Goal: Check status: Check status

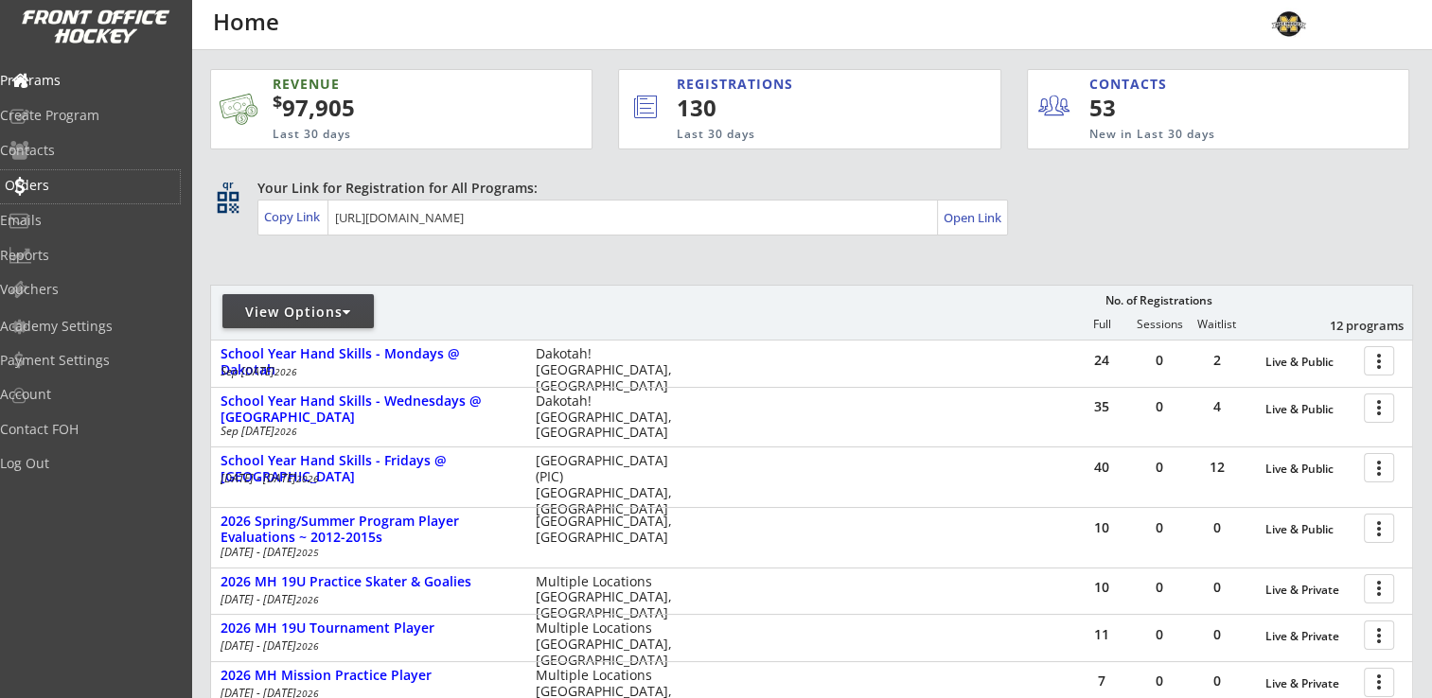
click at [71, 191] on div "Orders" at bounding box center [90, 185] width 170 height 13
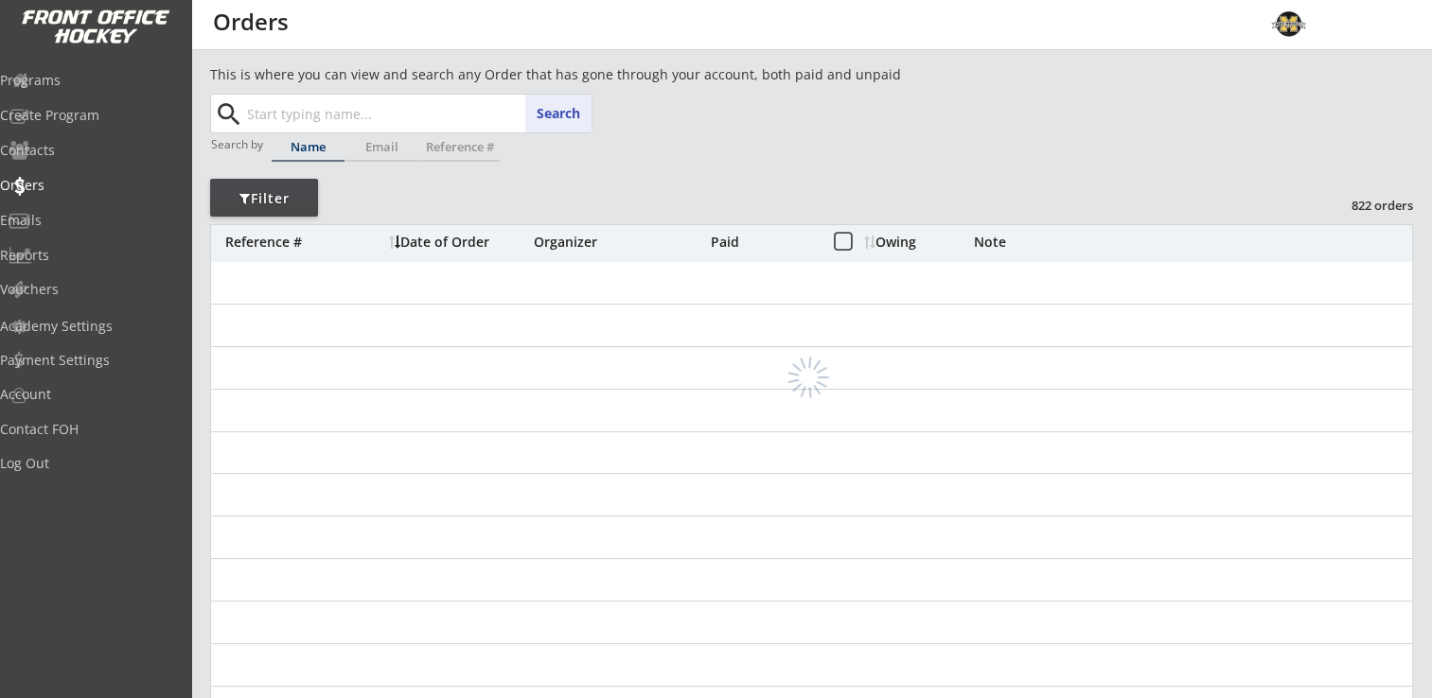
click at [358, 113] on input "text" at bounding box center [417, 114] width 348 height 38
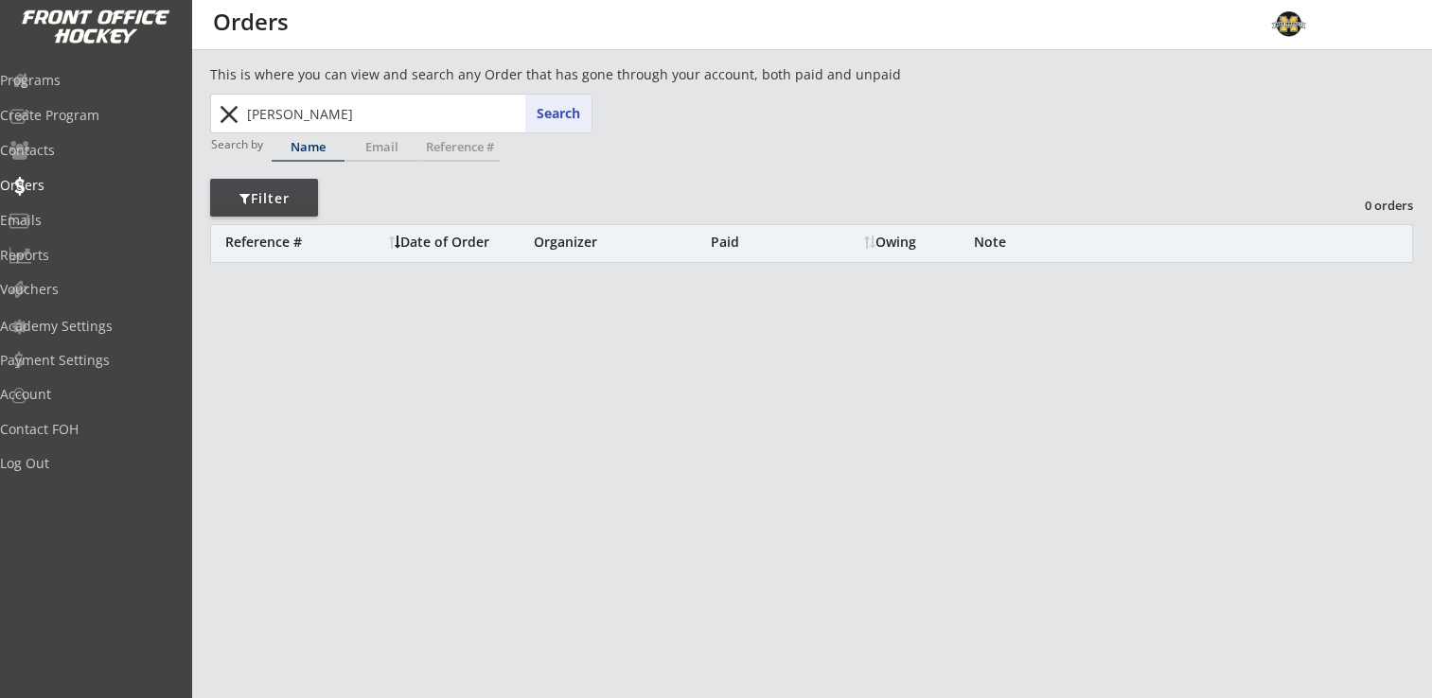
click at [378, 112] on input "pehrson" at bounding box center [417, 114] width 348 height 38
type input "p"
type input "nora"
type input "nora Pherson"
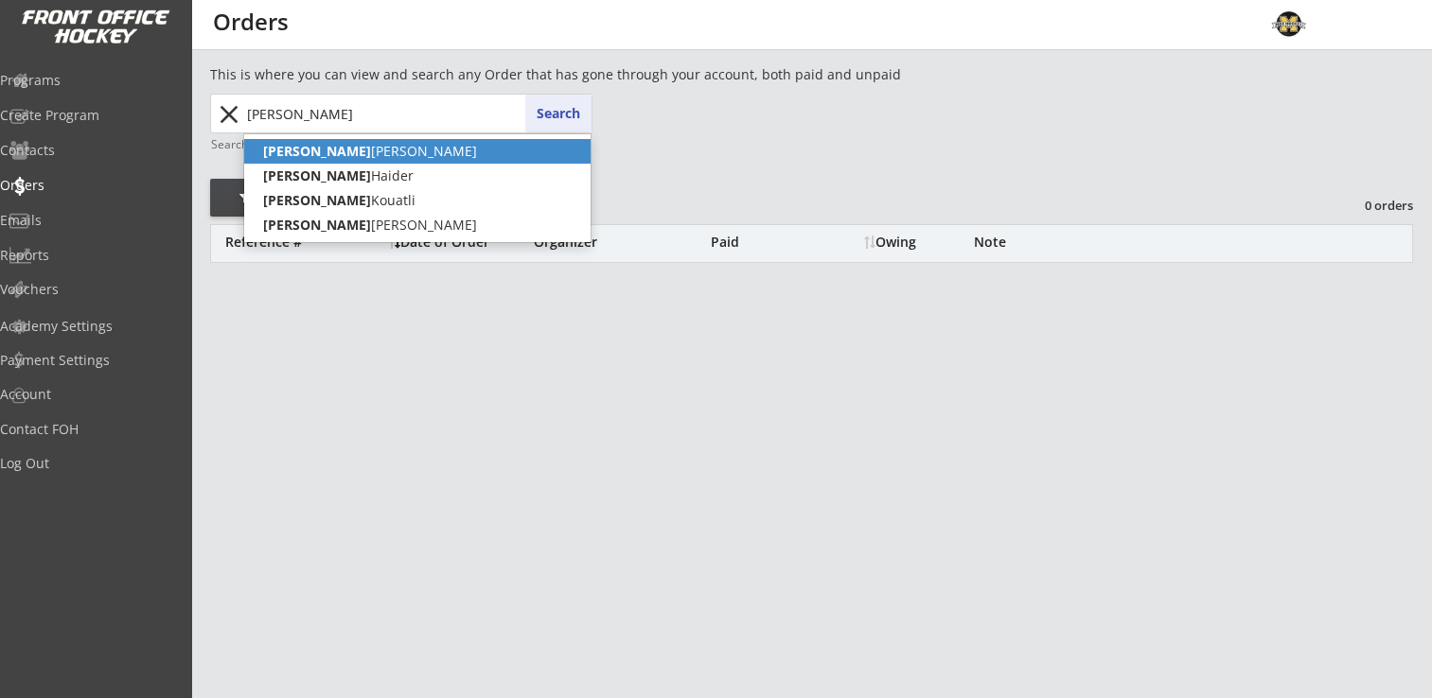
click at [336, 150] on p "Nora Pherson" at bounding box center [417, 151] width 346 height 25
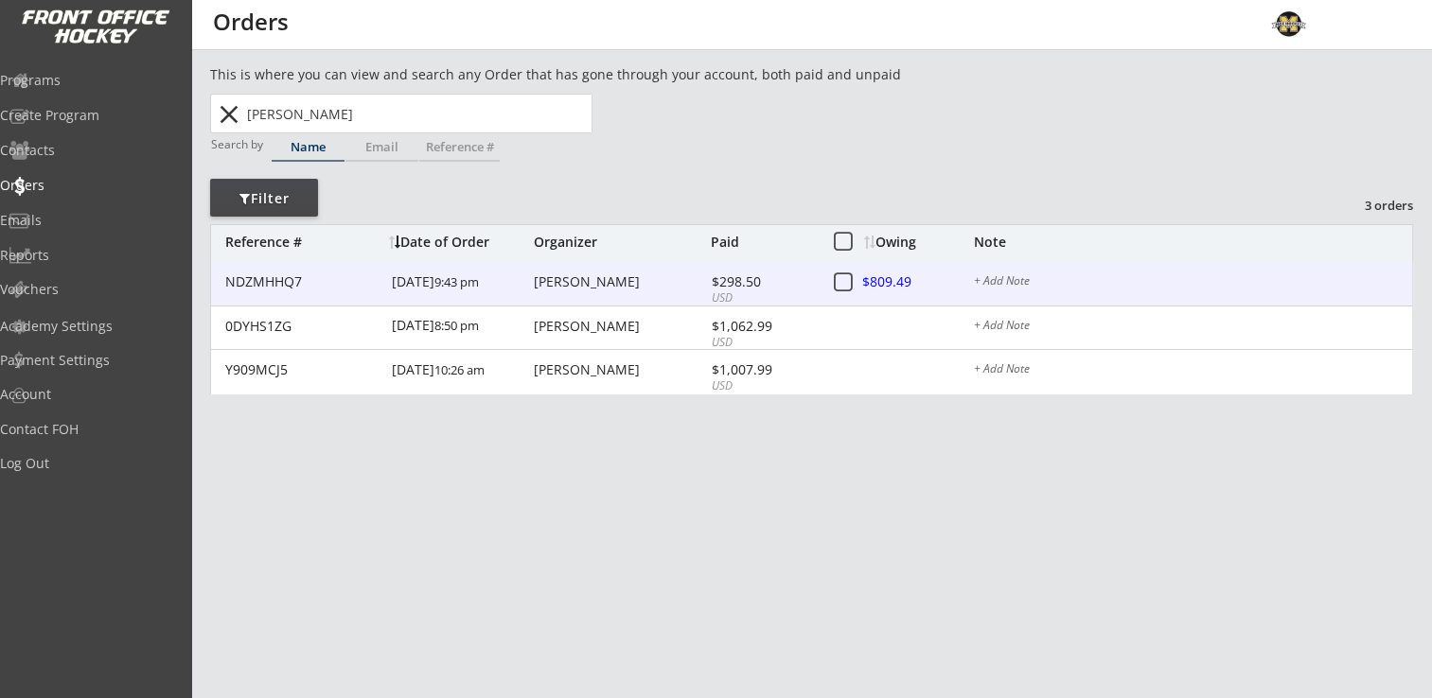
type input "Nora Pherson"
click at [575, 287] on div "[PERSON_NAME]" at bounding box center [620, 281] width 172 height 13
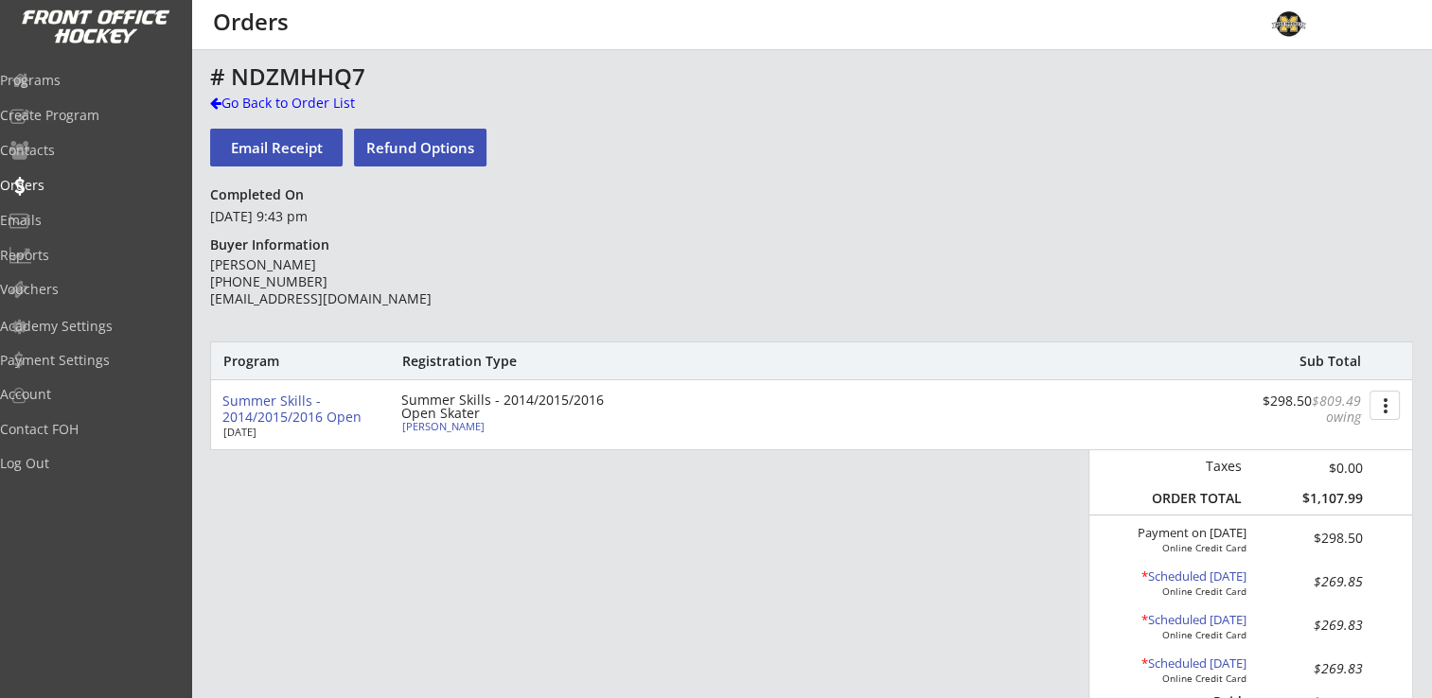
click at [425, 424] on div "Nora Pherson" at bounding box center [507, 426] width 211 height 10
select select ""Youth Large""
type input "Female"
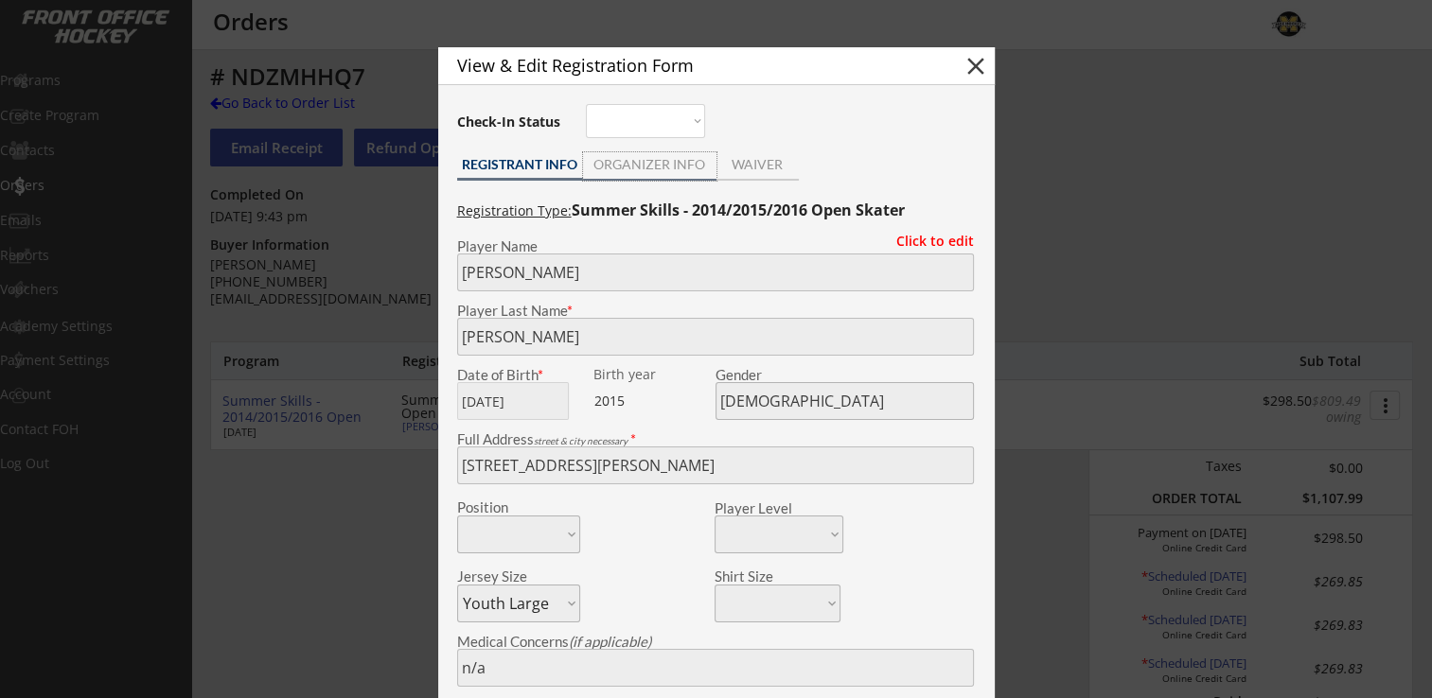
click at [625, 164] on div "ORGANIZER INFO" at bounding box center [649, 164] width 133 height 13
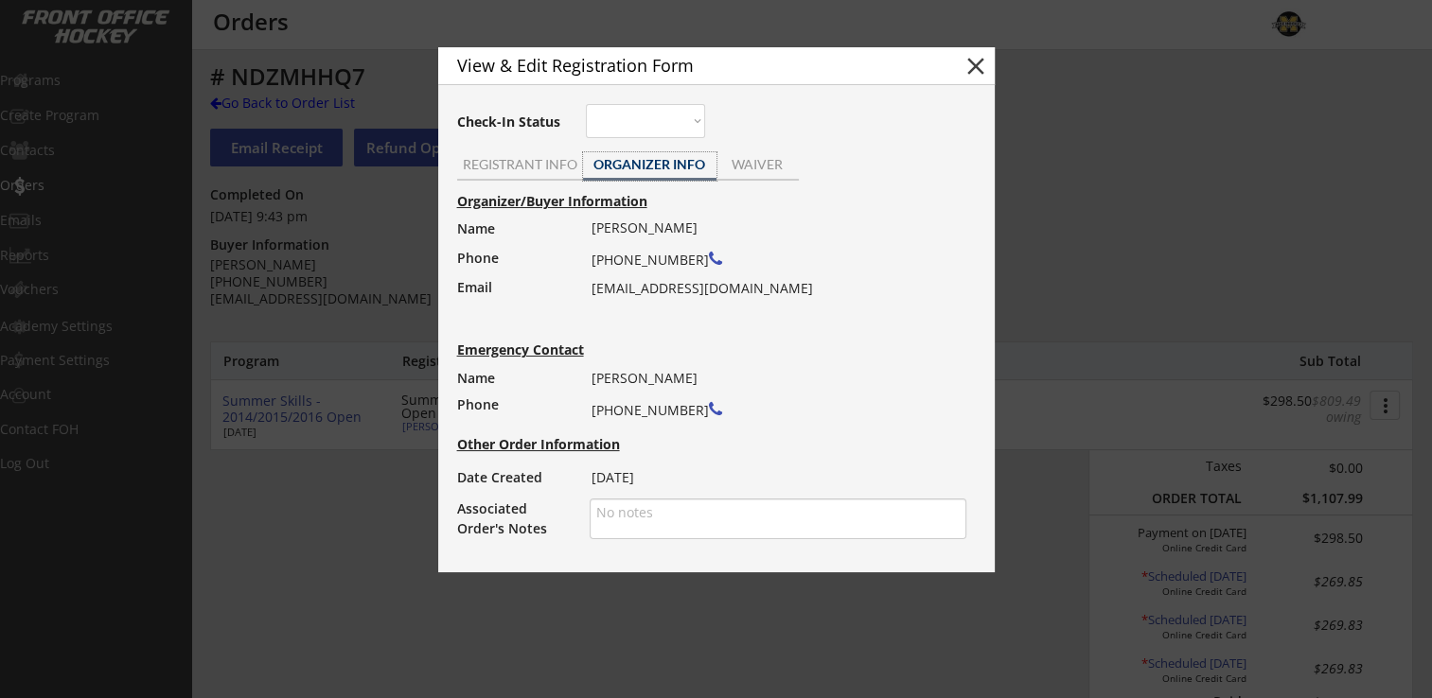
click at [977, 65] on button "close" at bounding box center [975, 66] width 28 height 28
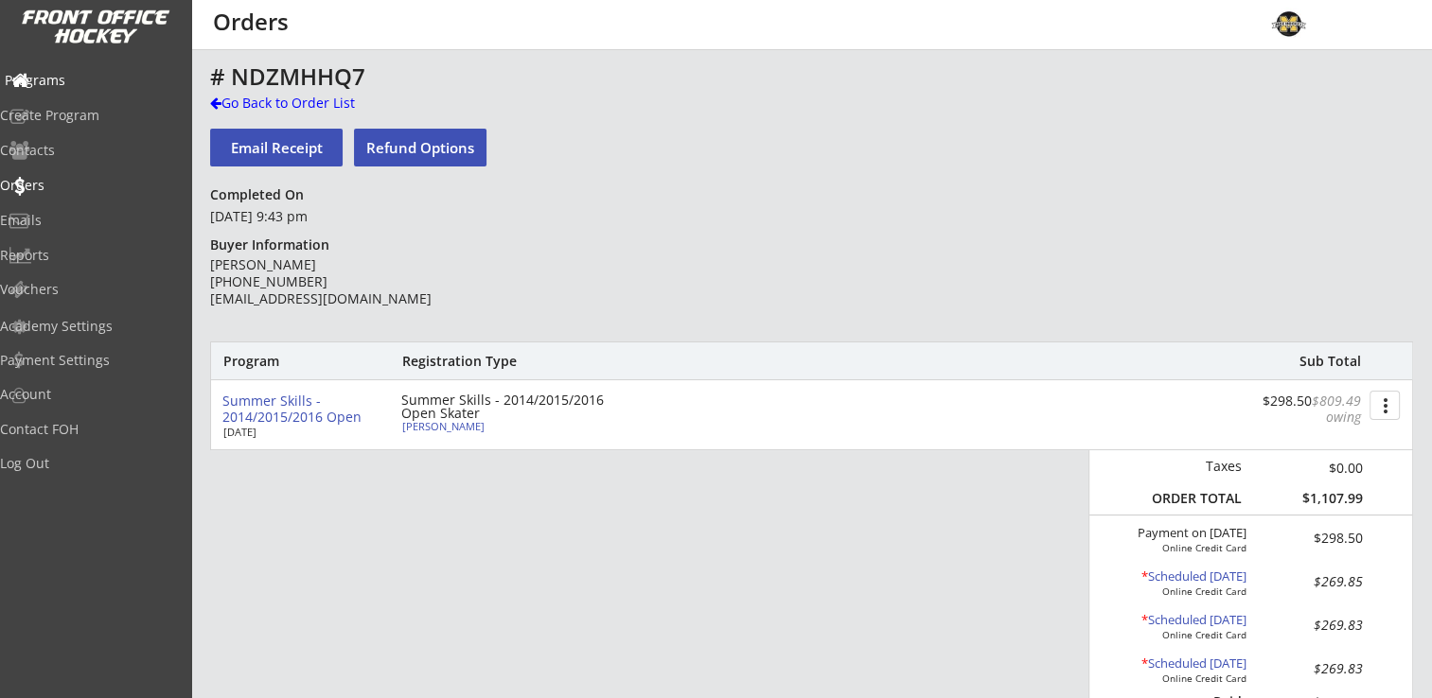
click at [61, 80] on div "Programs" at bounding box center [90, 80] width 170 height 13
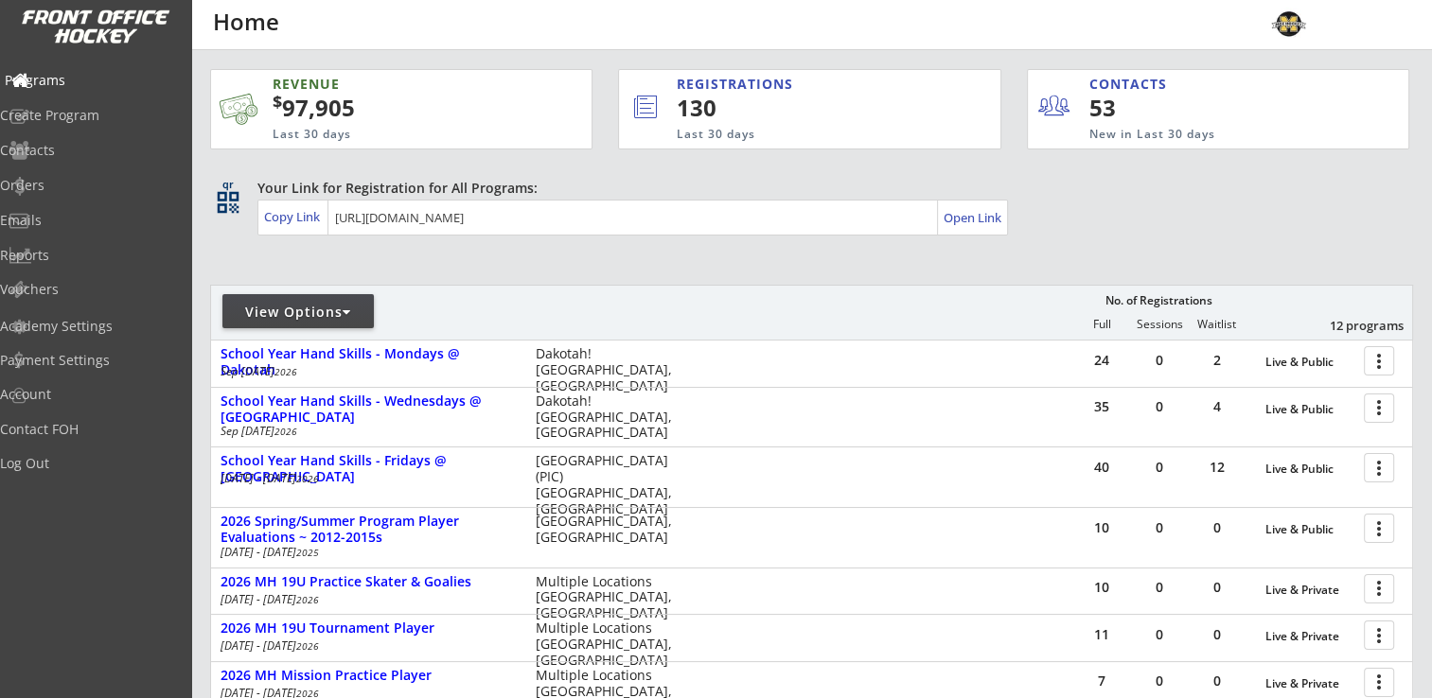
click at [93, 75] on div "Programs" at bounding box center [90, 80] width 170 height 13
click at [68, 89] on div "Programs" at bounding box center [90, 81] width 180 height 33
click at [79, 87] on div "Programs" at bounding box center [90, 80] width 170 height 13
click at [86, 67] on div "Programs" at bounding box center [90, 81] width 180 height 33
click at [83, 78] on div "Programs" at bounding box center [90, 80] width 170 height 13
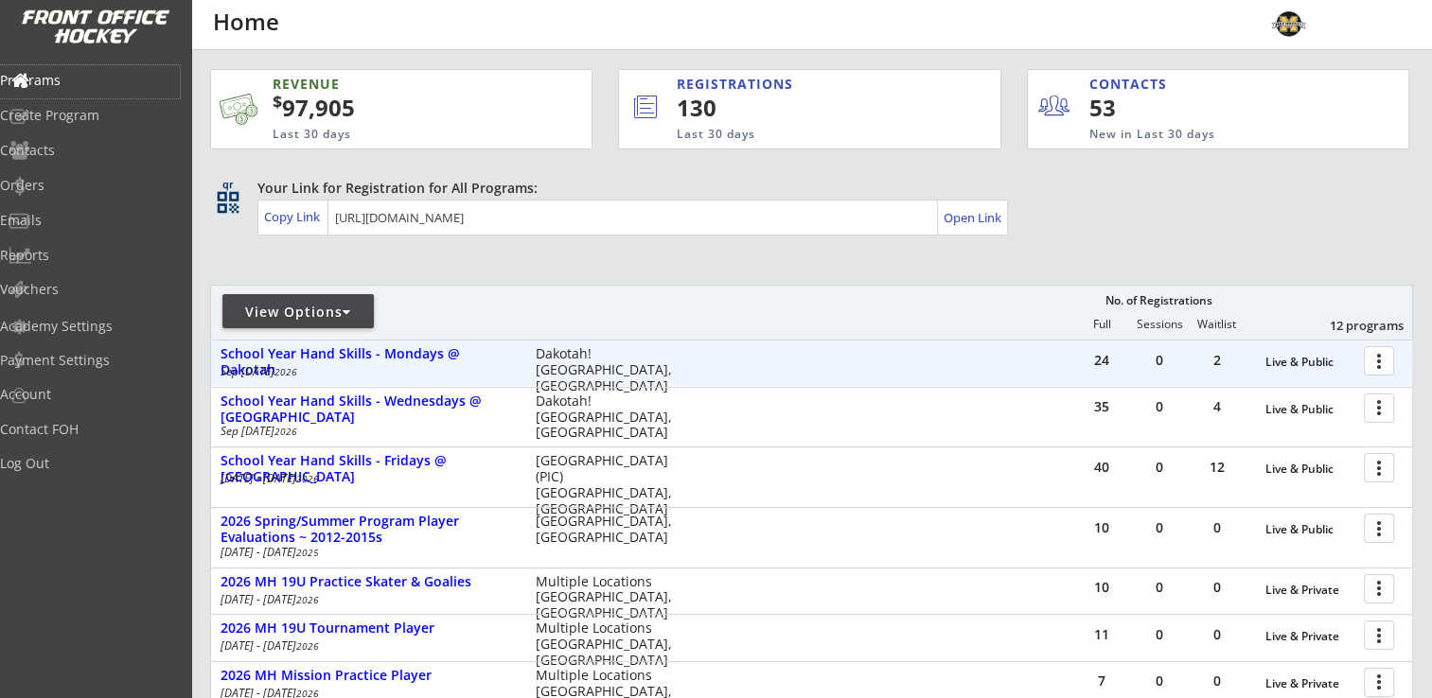
click at [792, 366] on div "24 0 2 Live & Public more_vert School Year Hand Skills - Mondays @ Dakotah Sep …" at bounding box center [811, 363] width 1201 height 45
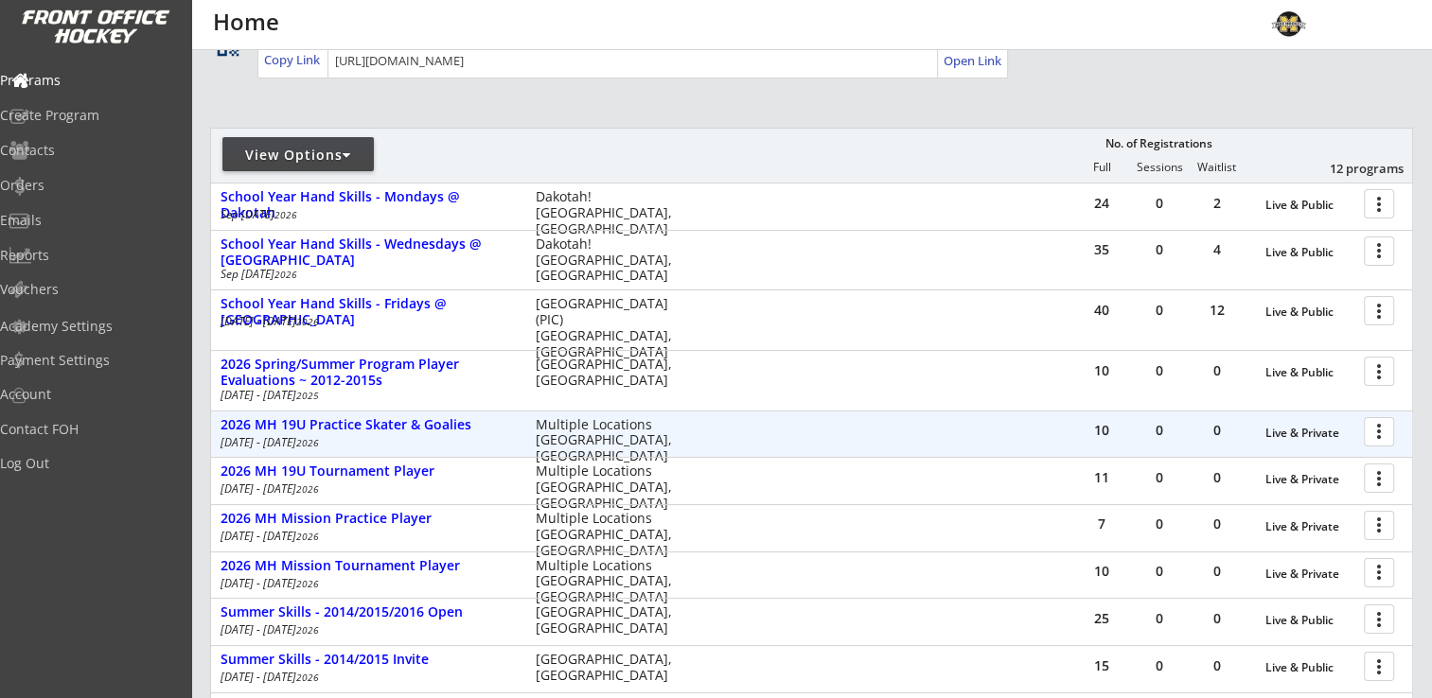
scroll to position [284, 0]
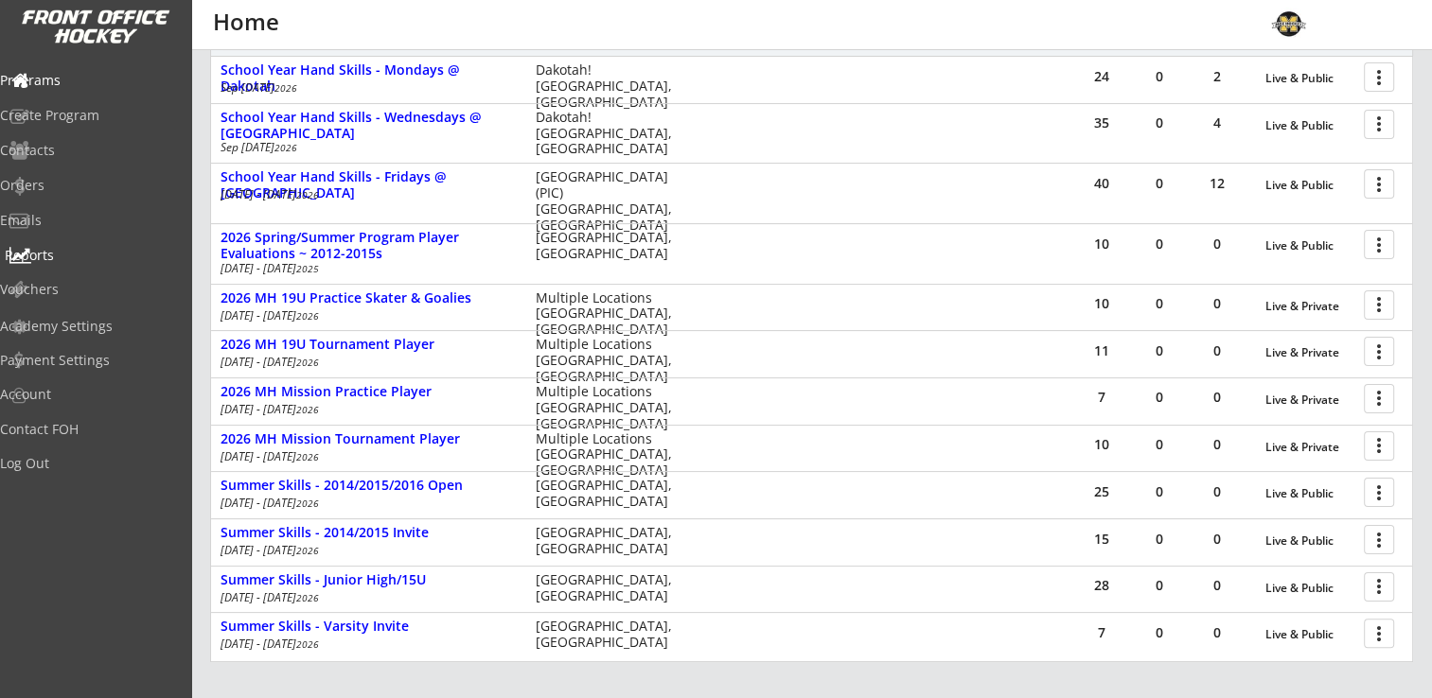
click at [64, 252] on div "Reports" at bounding box center [90, 255] width 170 height 13
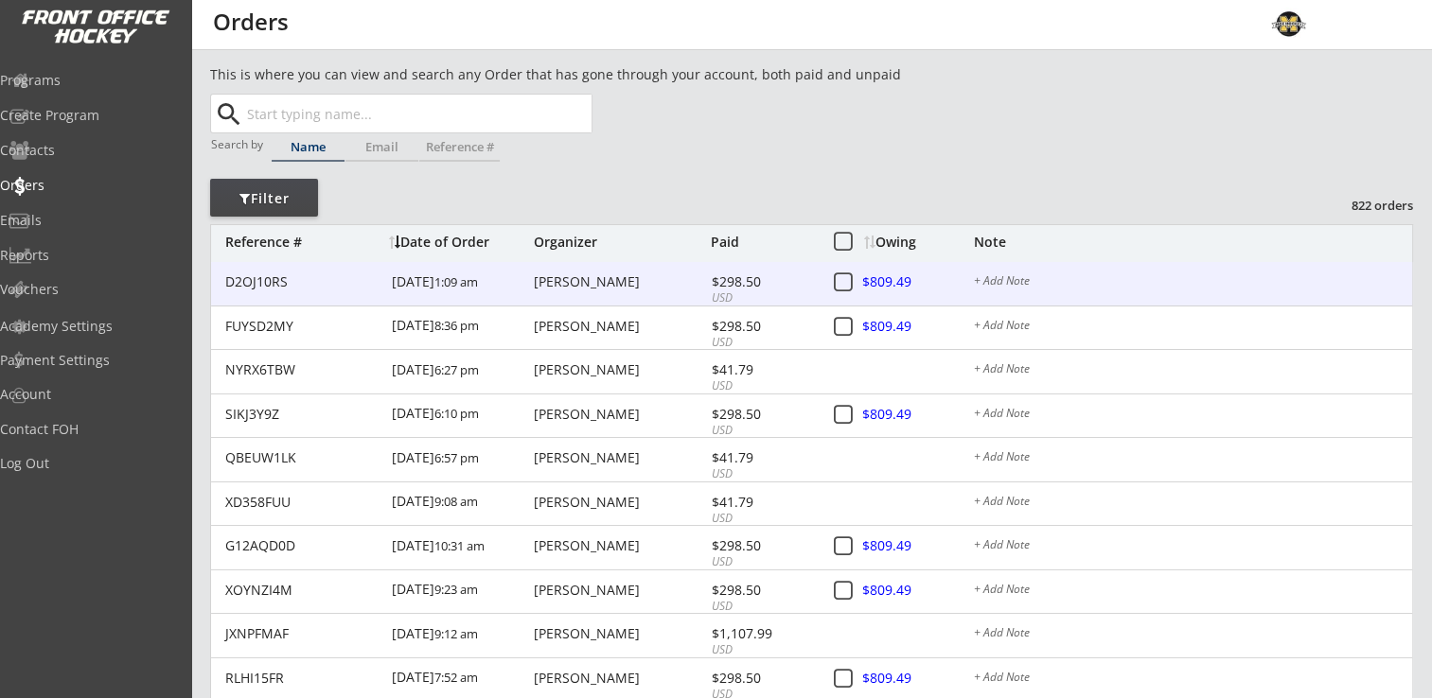
click at [576, 286] on div "[PERSON_NAME]" at bounding box center [620, 281] width 172 height 13
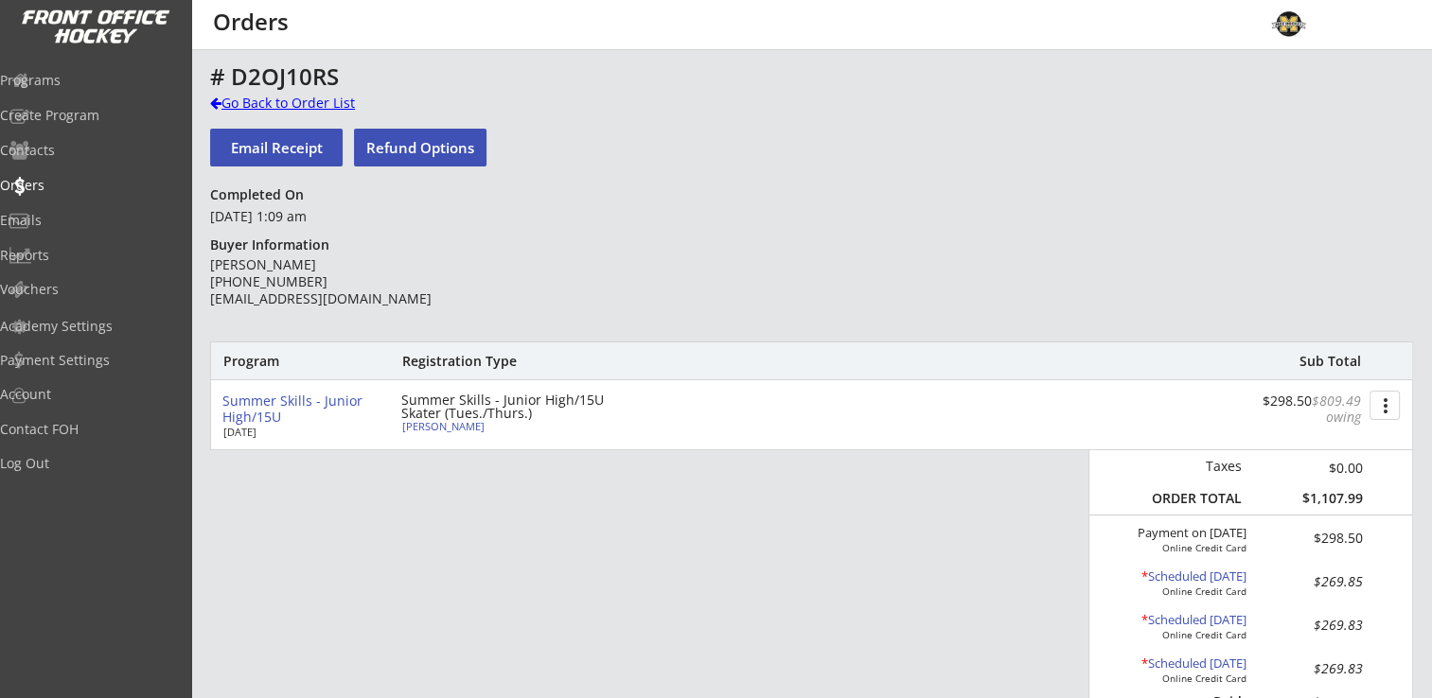
click at [288, 110] on div "Go Back to Order List" at bounding box center [307, 103] width 195 height 19
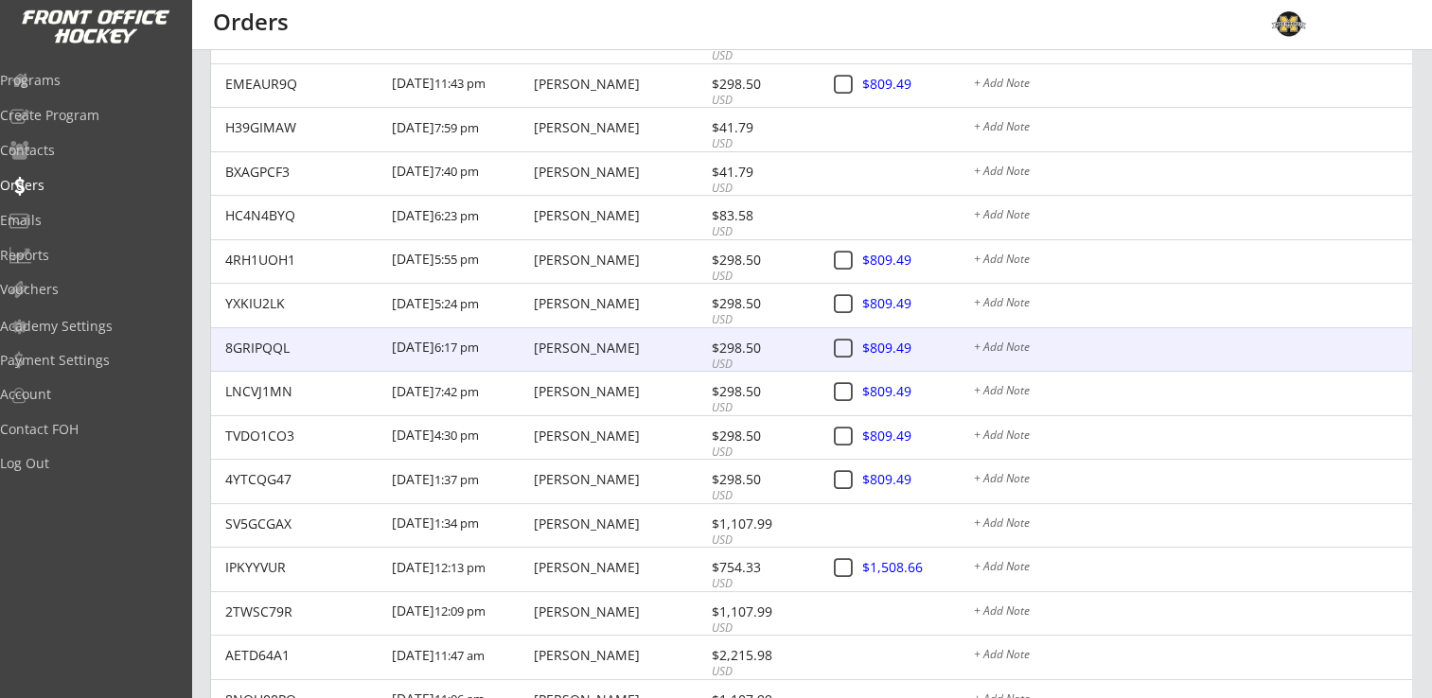
scroll to position [1067, 0]
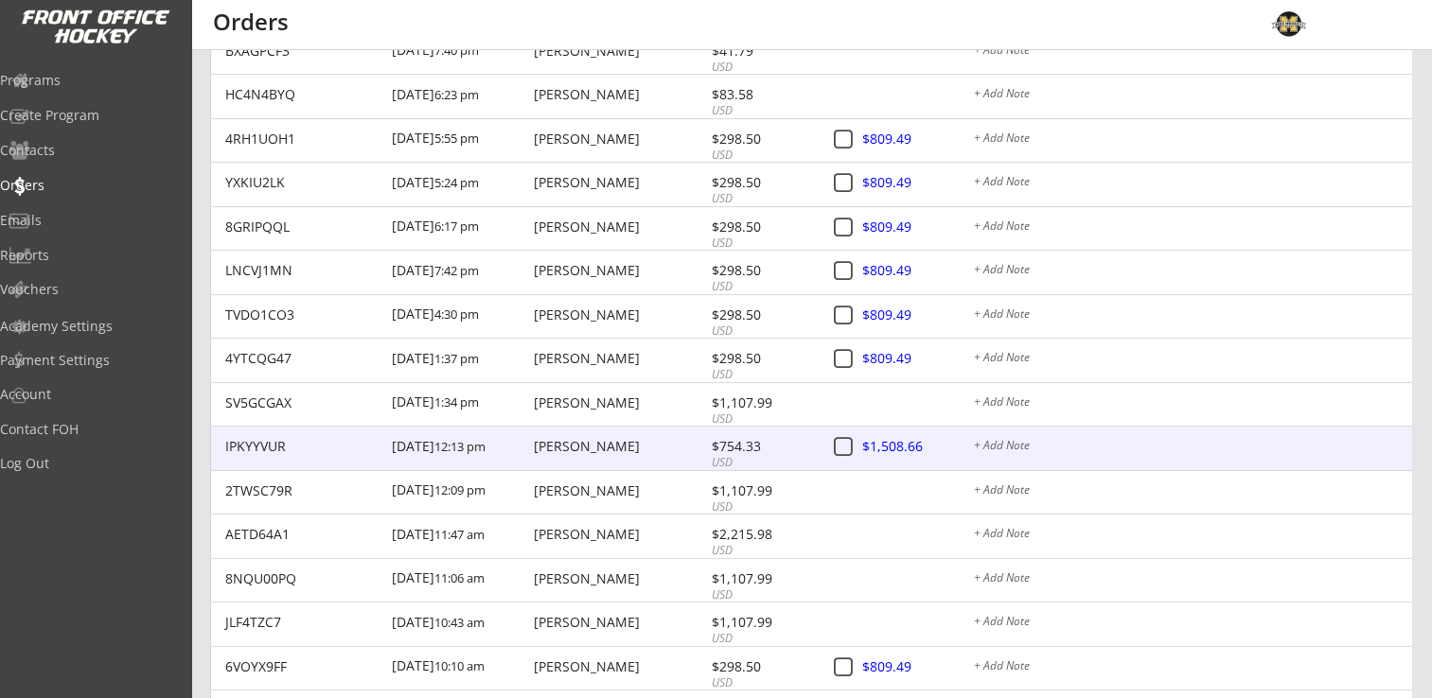
click at [619, 448] on div "[PERSON_NAME]" at bounding box center [620, 446] width 172 height 13
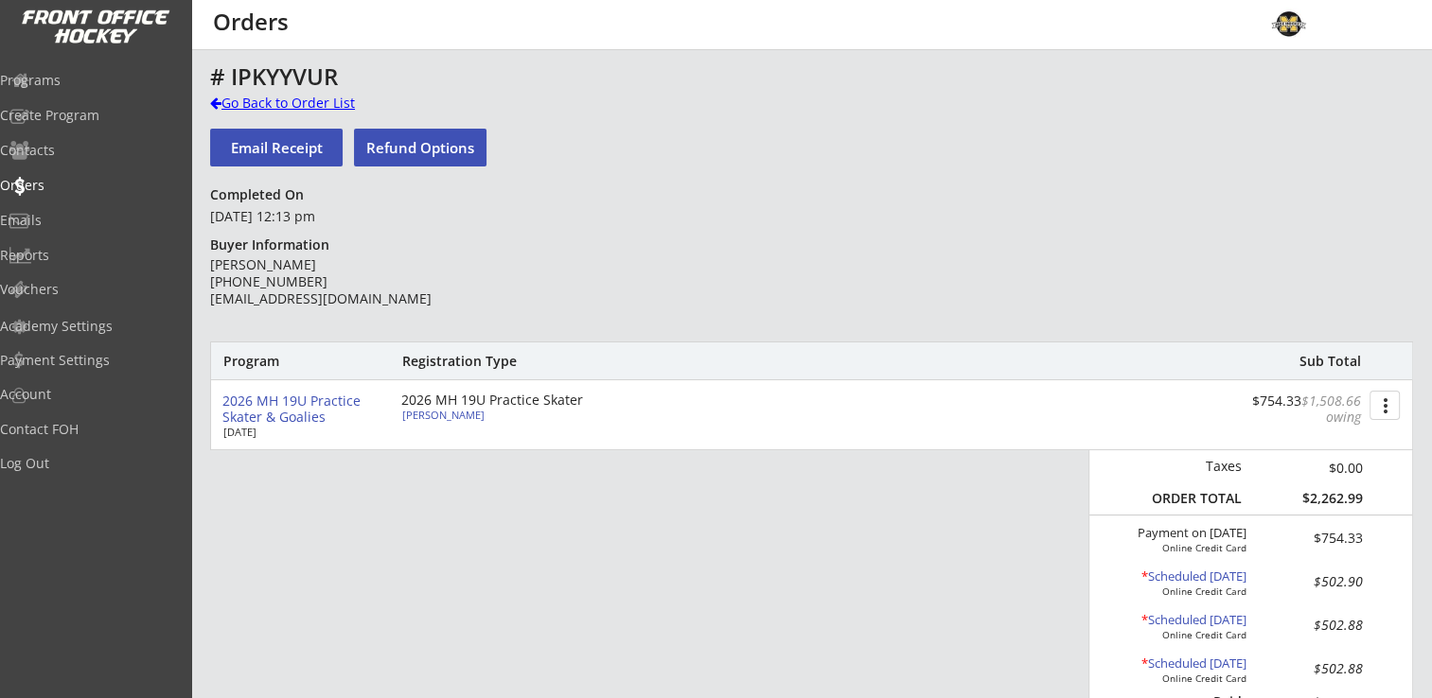
click at [284, 105] on div "Go Back to Order List" at bounding box center [307, 103] width 195 height 19
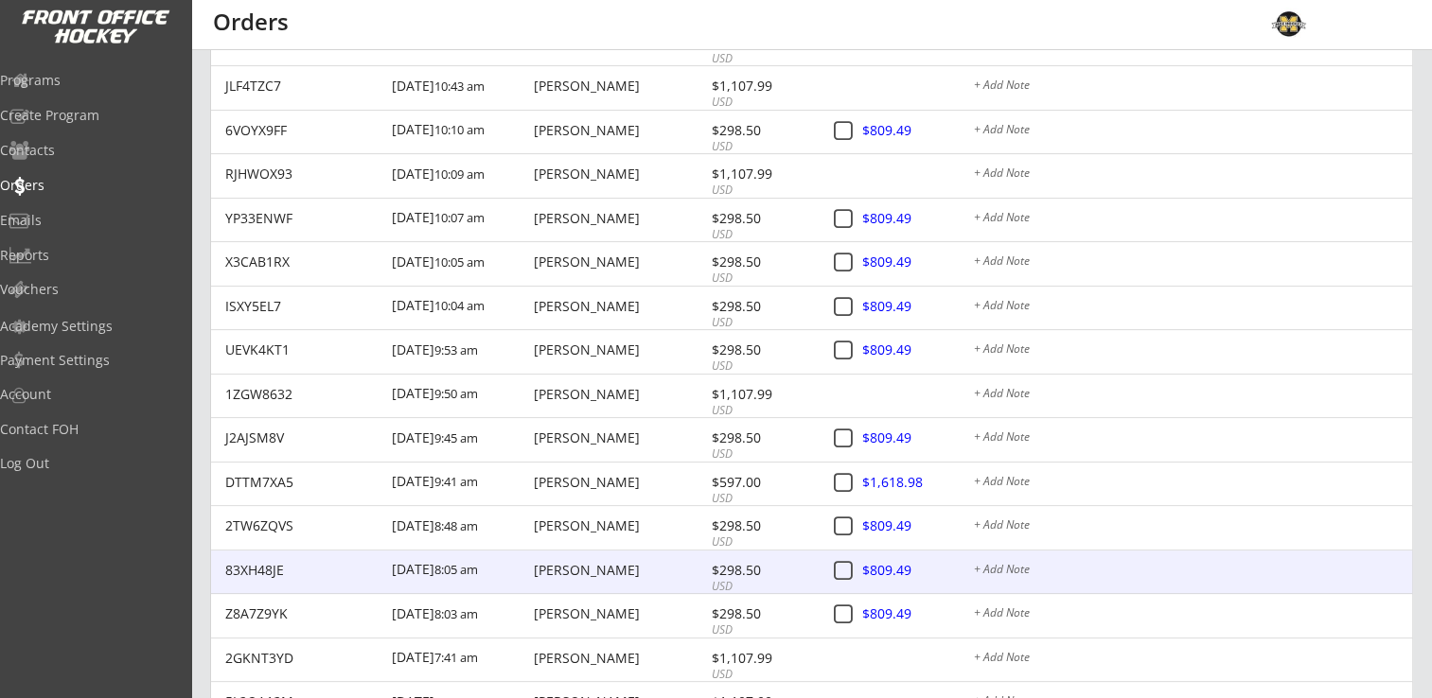
scroll to position [1730, 0]
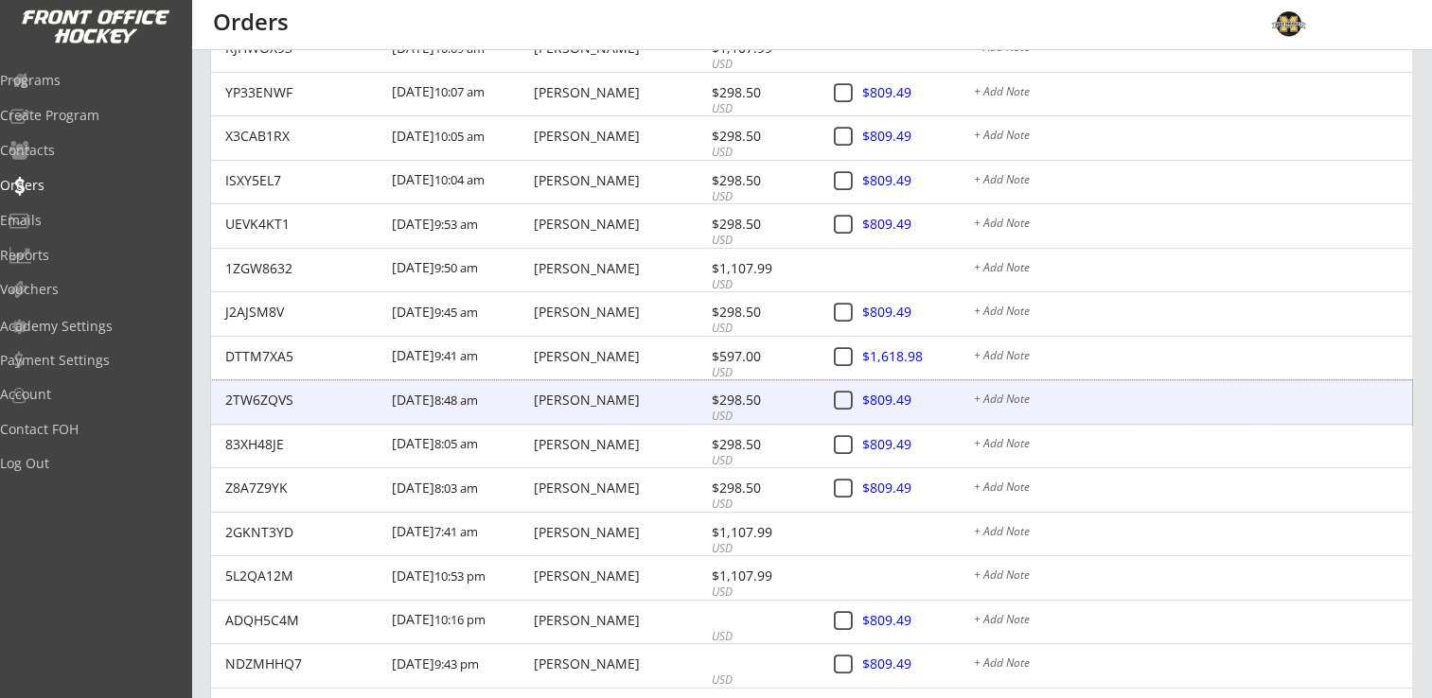
click at [603, 407] on div "[PERSON_NAME]" at bounding box center [620, 400] width 172 height 13
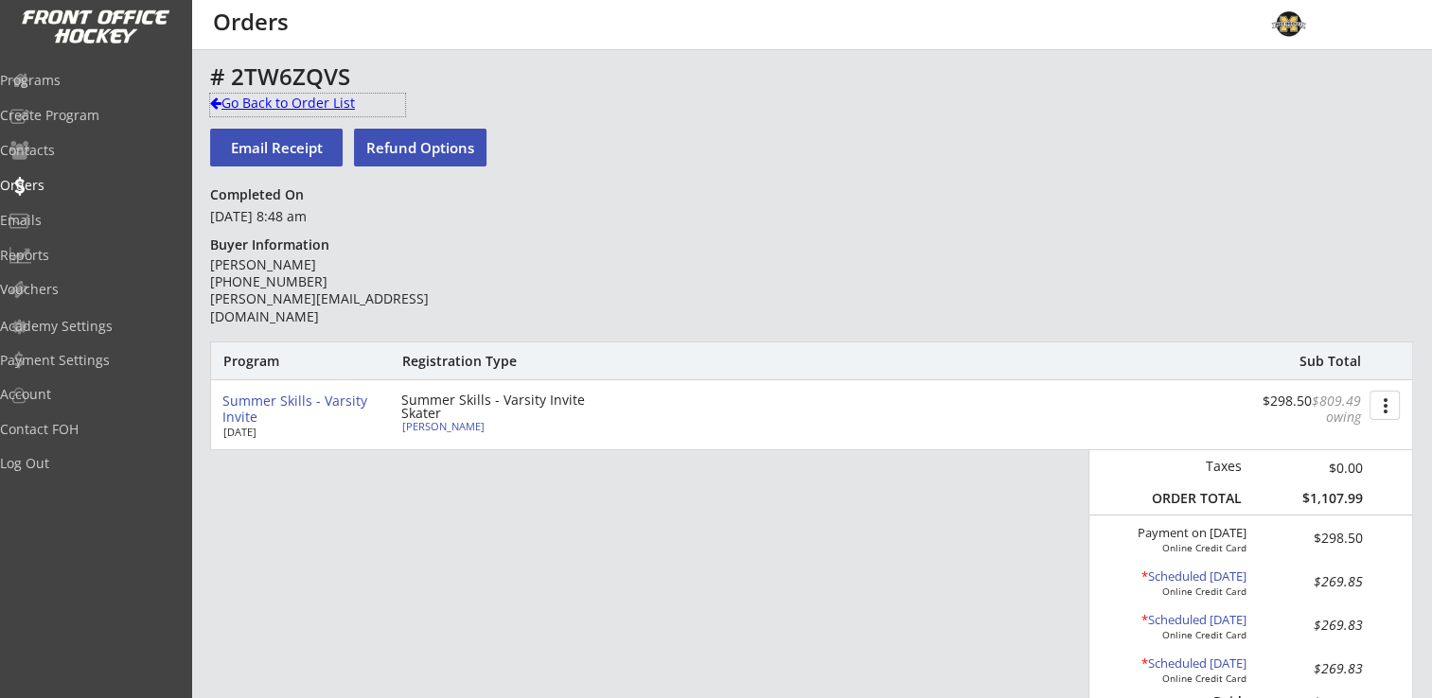
click at [262, 102] on div "Go Back to Order List" at bounding box center [307, 103] width 195 height 19
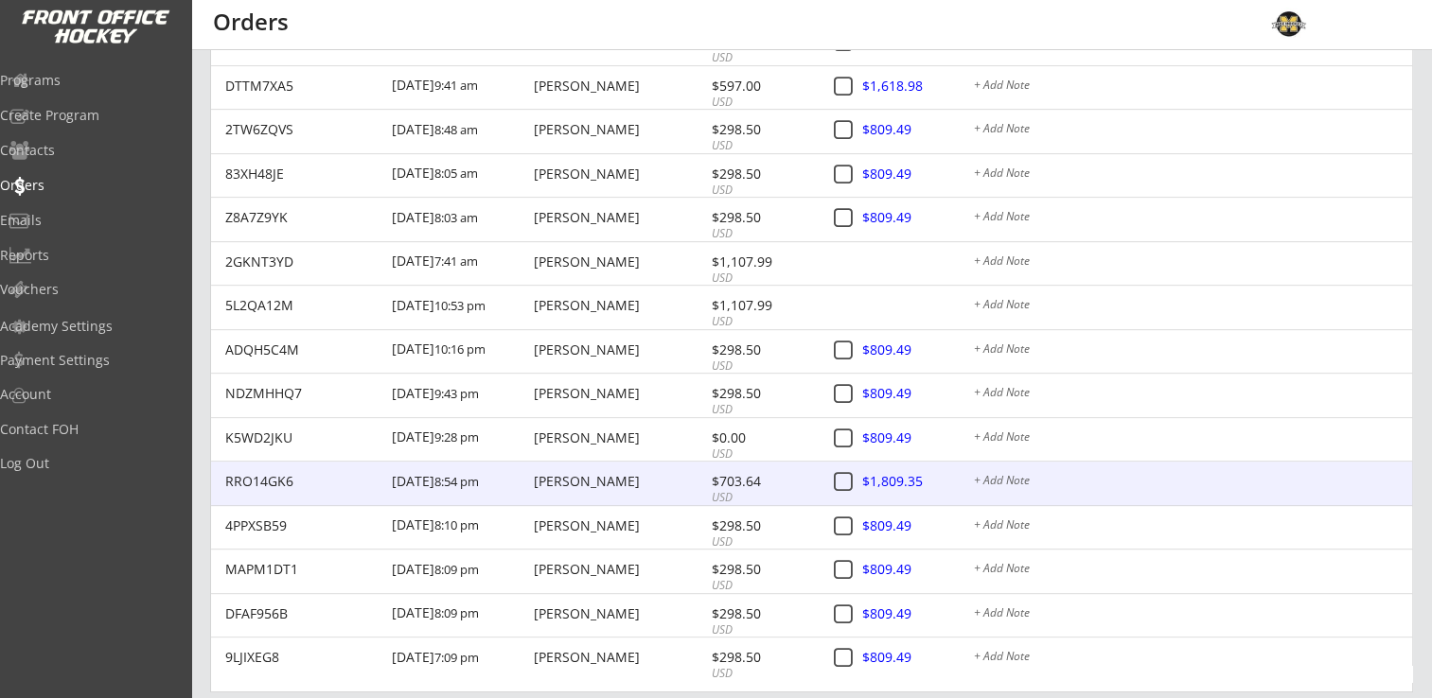
scroll to position [2084, 0]
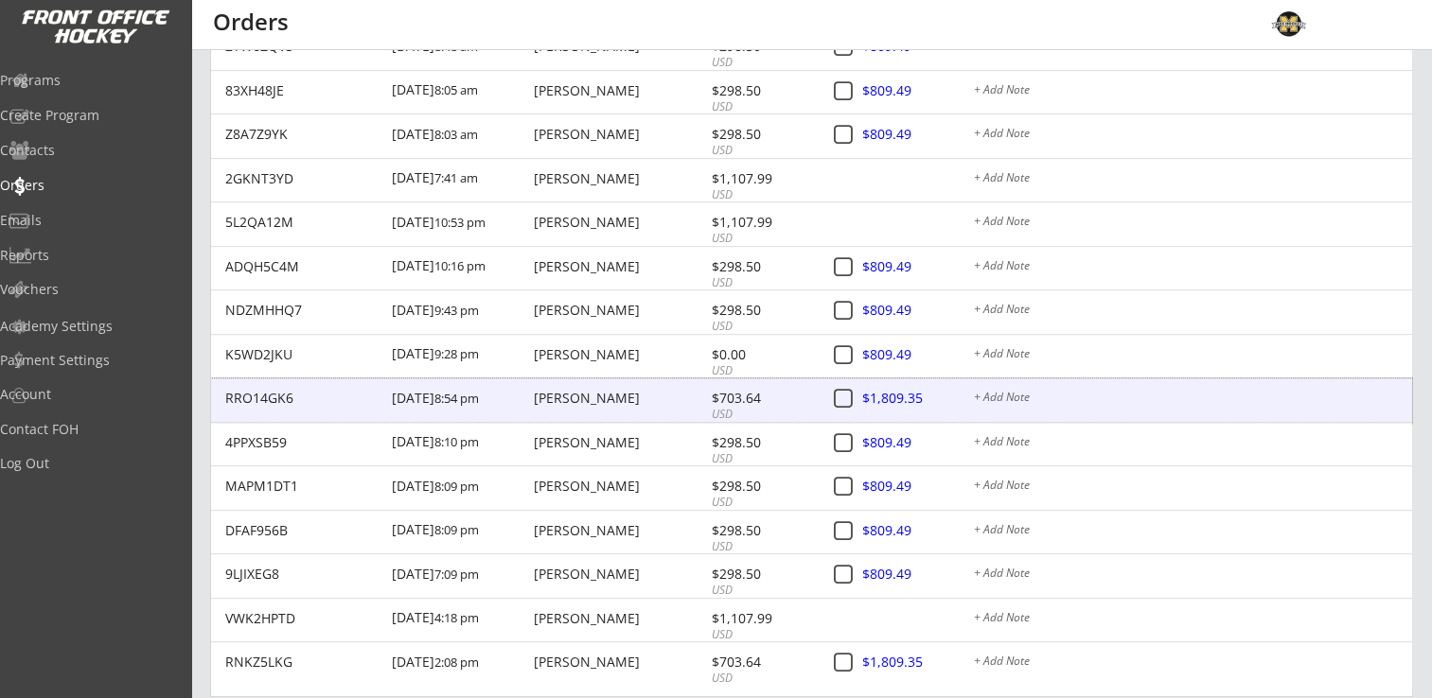
click at [582, 409] on div "RRO14GK6 [DATE] 8:54 pm [PERSON_NAME] $703.64 USD $1,809.35 + Add Note" at bounding box center [811, 401] width 1201 height 44
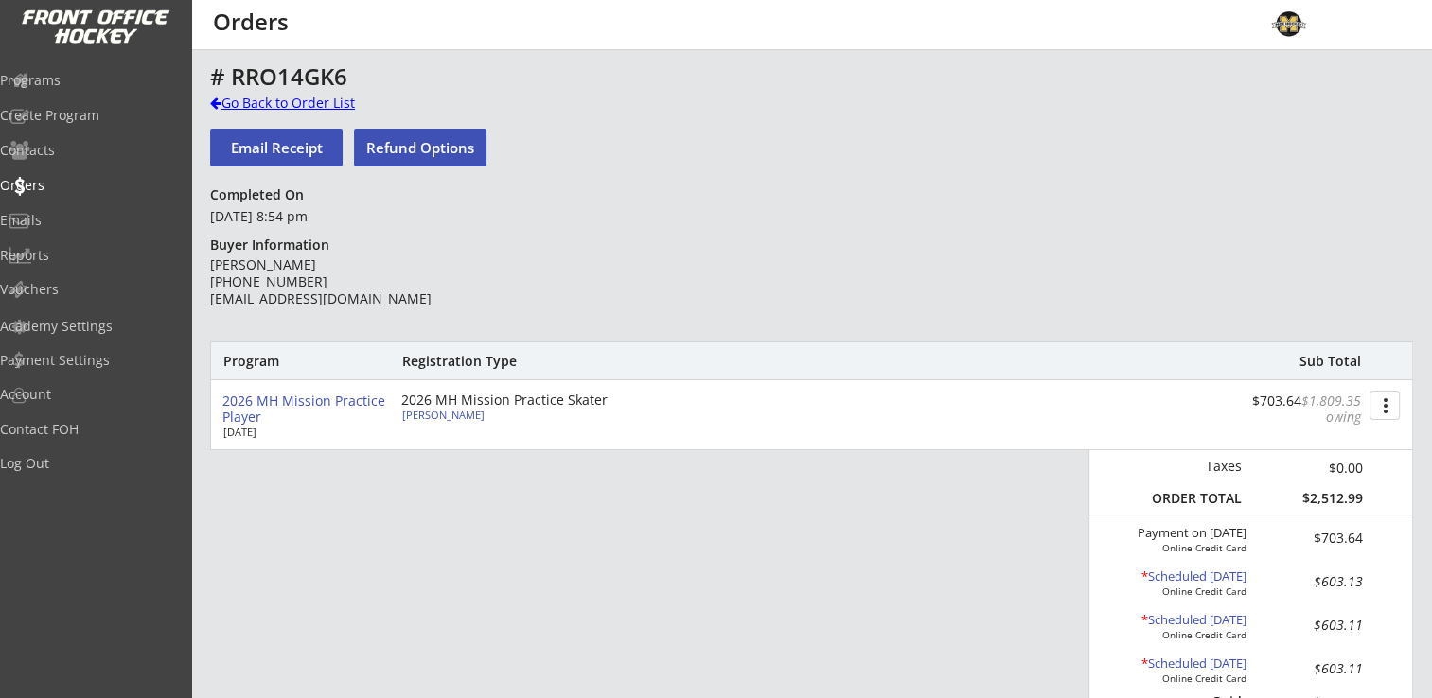
click at [282, 100] on div "Go Back to Order List" at bounding box center [307, 103] width 195 height 19
